Goal: Task Accomplishment & Management: Complete application form

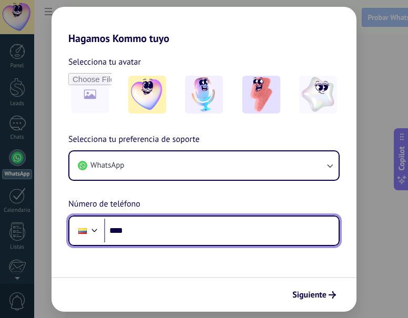
click at [189, 230] on input "****" at bounding box center [221, 231] width 235 height 24
type input "**********"
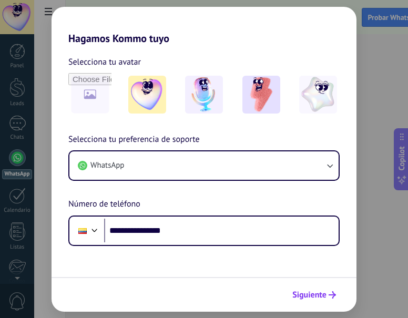
click at [303, 299] on span "Siguiente" at bounding box center [309, 294] width 34 height 7
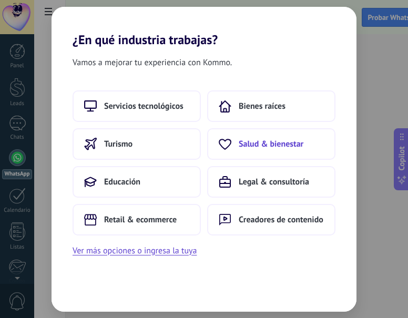
click at [242, 152] on button "Salud & bienestar" at bounding box center [271, 144] width 128 height 32
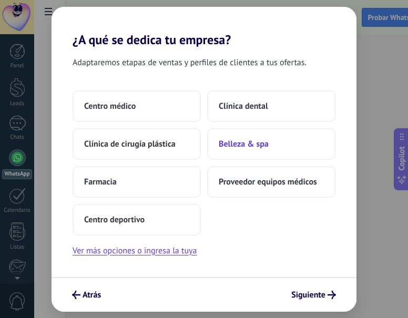
click at [237, 140] on span "Belleza & spa" at bounding box center [244, 144] width 50 height 11
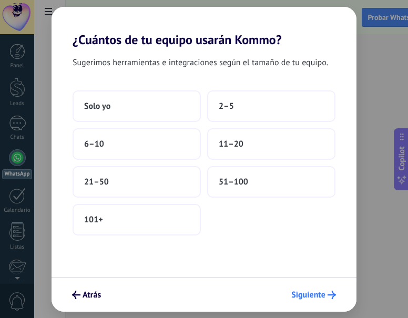
click at [301, 289] on button "Siguiente" at bounding box center [314, 295] width 54 height 18
click at [226, 184] on span "51–100" at bounding box center [233, 182] width 29 height 11
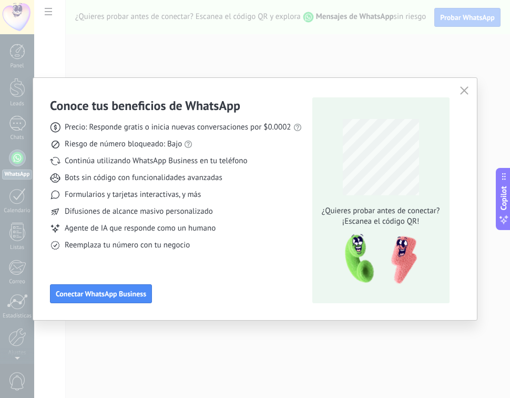
drag, startPoint x: 388, startPoint y: 0, endPoint x: 174, endPoint y: 93, distance: 232.9
click at [174, 93] on div "Conoce tus beneficios de WhatsApp Precio: Responde gratis o inicia nuevas conve…" at bounding box center [255, 199] width 444 height 242
click at [408, 87] on icon "button" at bounding box center [464, 90] width 8 height 8
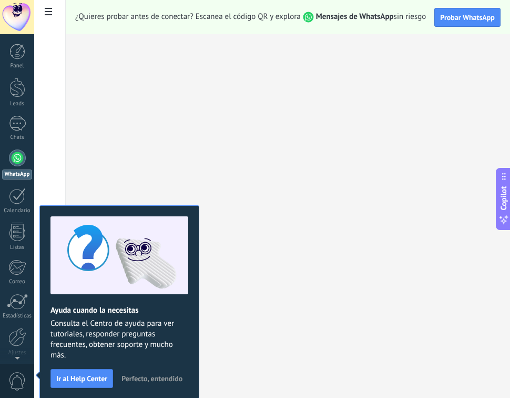
click at [151, 318] on span "Perfecto, entendido" at bounding box center [151, 377] width 61 height 7
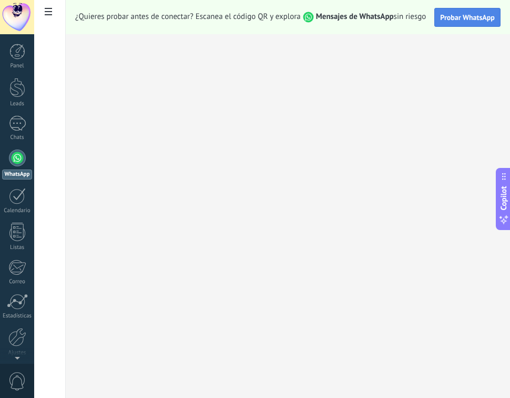
click at [408, 17] on span "Probar WhatsApp" at bounding box center [467, 17] width 55 height 9
